Goal: Find specific page/section: Find specific page/section

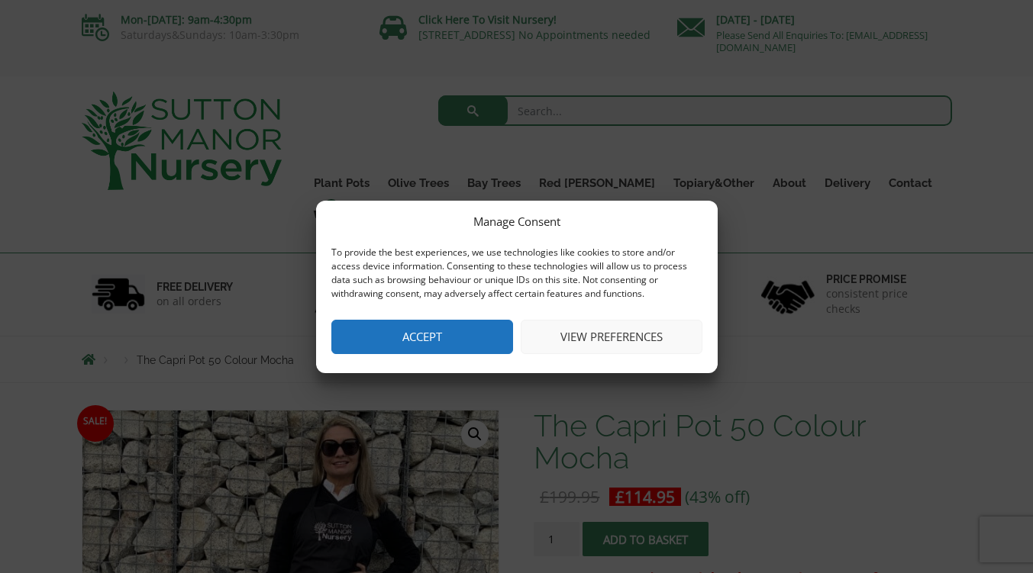
click at [415, 333] on button "Accept" at bounding box center [422, 337] width 182 height 34
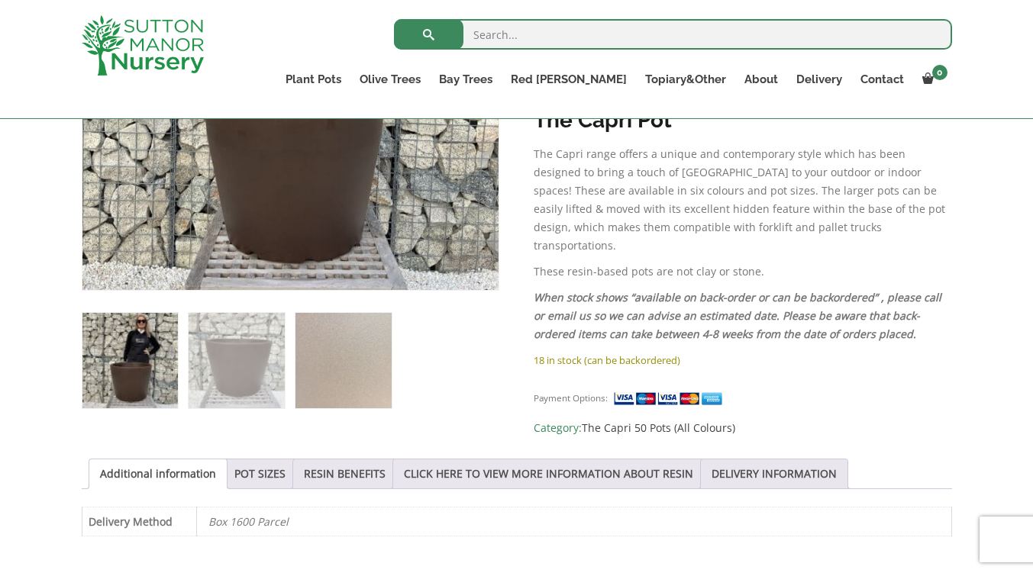
scroll to position [484, 0]
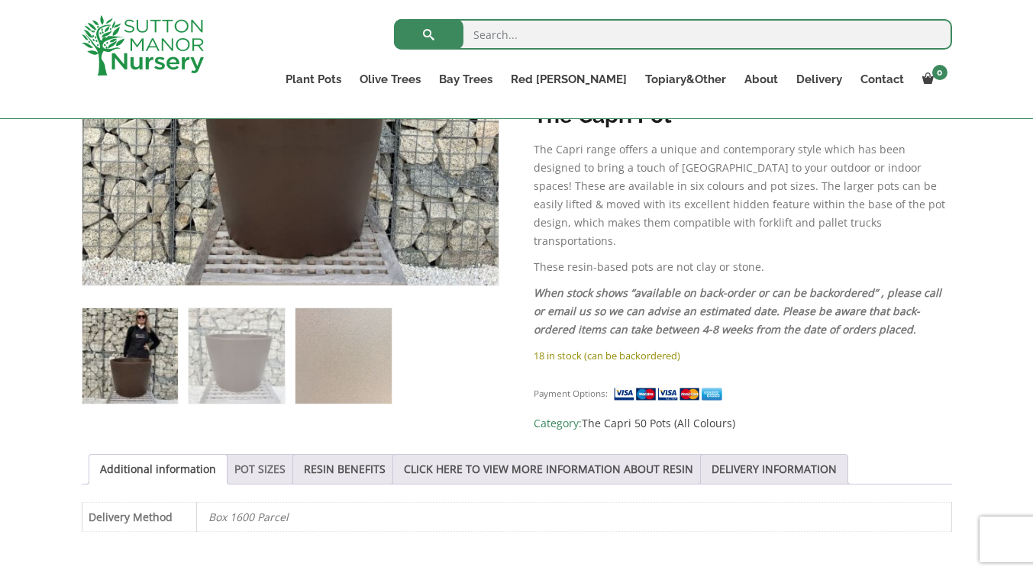
click at [259, 458] on link "POT SIZES" at bounding box center [259, 469] width 51 height 29
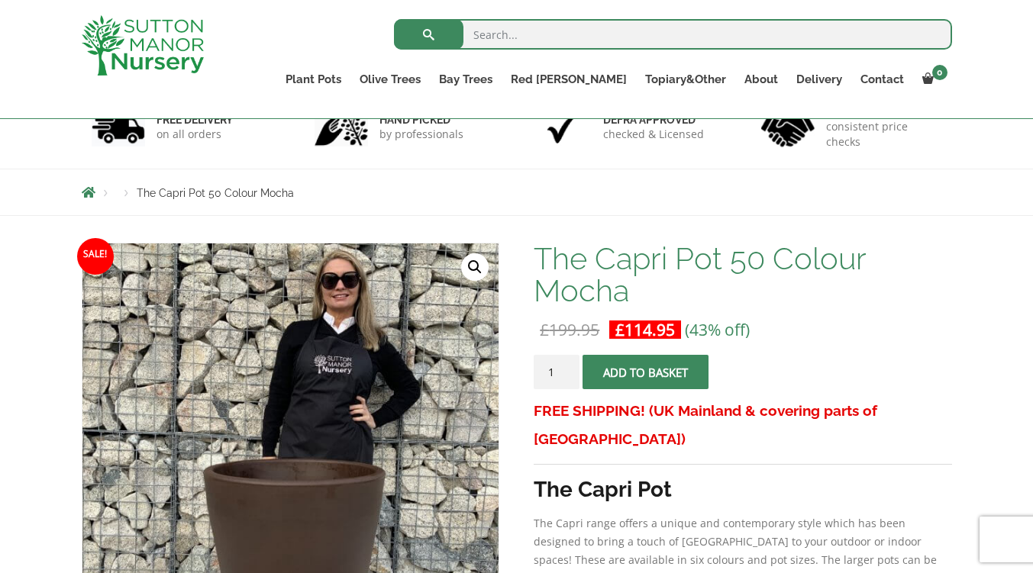
scroll to position [0, 0]
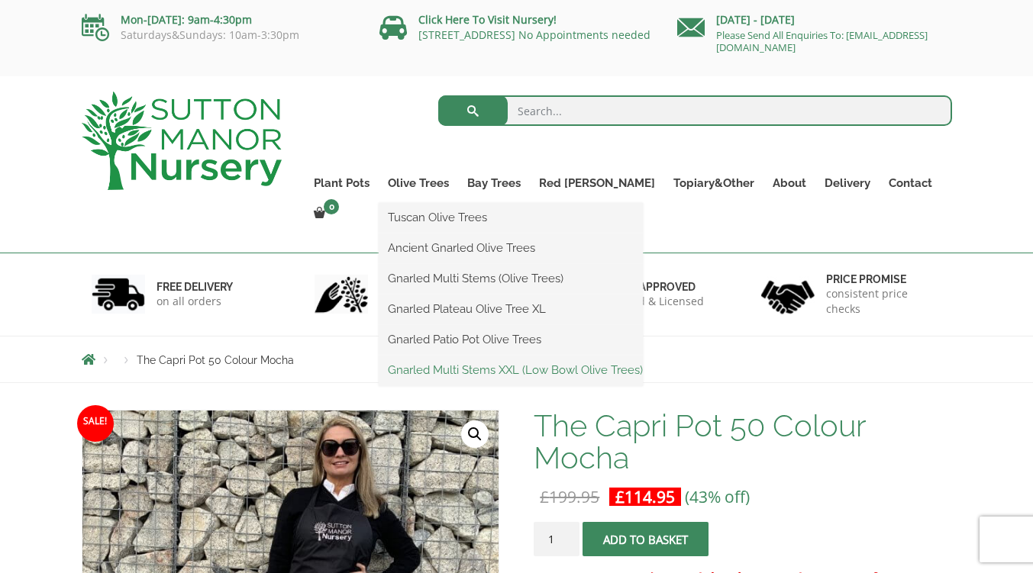
click at [488, 362] on link "Gnarled Multi Stems XXL (Low Bowl Olive Trees)" at bounding box center [511, 370] width 264 height 23
